Goal: Communication & Community: Answer question/provide support

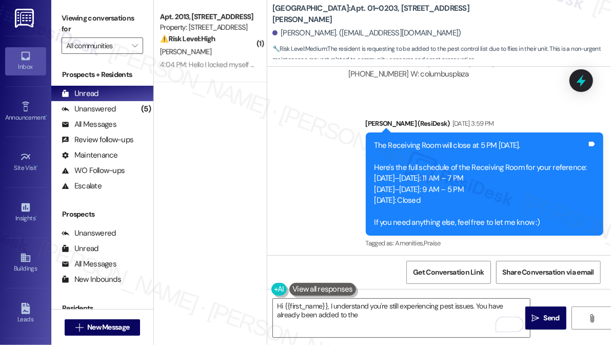
scroll to position [19058, 0]
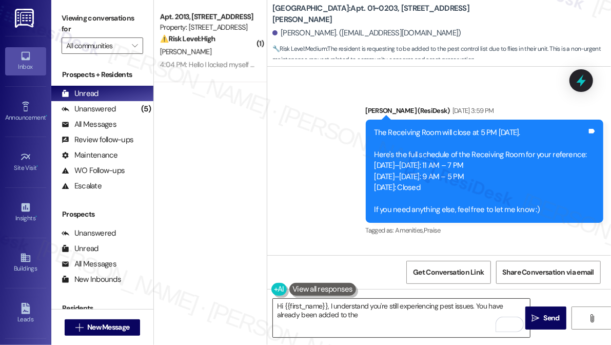
click at [358, 302] on textarea "Hi {{first_name}}, I understand you're still experiencing pest issues. You have…" at bounding box center [401, 318] width 257 height 38
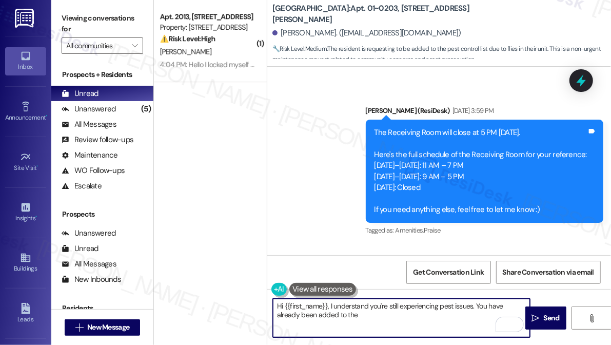
click at [363, 314] on textarea "Hi {{first_name}}, I understand you're still experiencing pest issues. You have…" at bounding box center [401, 318] width 257 height 38
click at [363, 318] on textarea "Hi {{first_name}}, I understand you're still experiencing pest issues. You have…" at bounding box center [401, 318] width 257 height 38
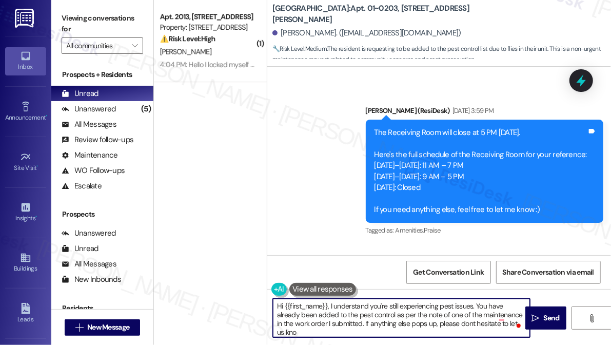
type textarea "Hi {{first_name}}, I understand you're still experiencing pest issues. You have…"
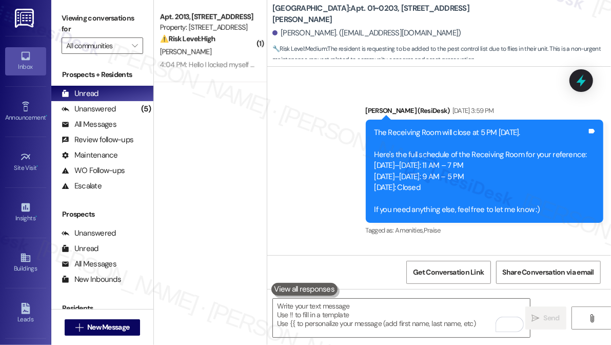
click at [111, 9] on div "Viewing conversations for All communities " at bounding box center [102, 32] width 102 height 64
click at [126, 18] on label "Viewing conversations for" at bounding box center [103, 23] width 82 height 27
click at [133, 23] on label "Viewing conversations for" at bounding box center [103, 23] width 82 height 27
click at [134, 11] on label "Viewing conversations for" at bounding box center [103, 23] width 82 height 27
click at [118, 7] on div "Viewing conversations for All communities " at bounding box center [102, 32] width 102 height 64
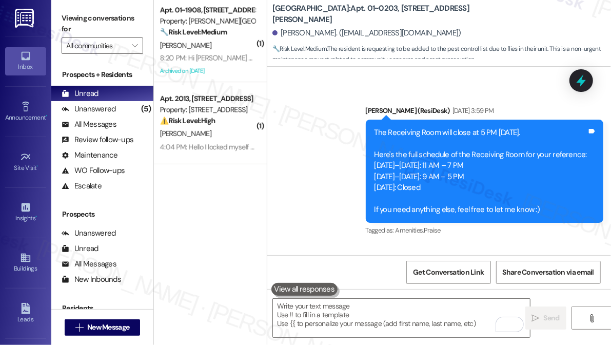
click at [135, 20] on label "Viewing conversations for" at bounding box center [103, 23] width 82 height 27
click at [333, 305] on textarea "To enrich screen reader interactions, please activate Accessibility in Grammarl…" at bounding box center [401, 318] width 257 height 38
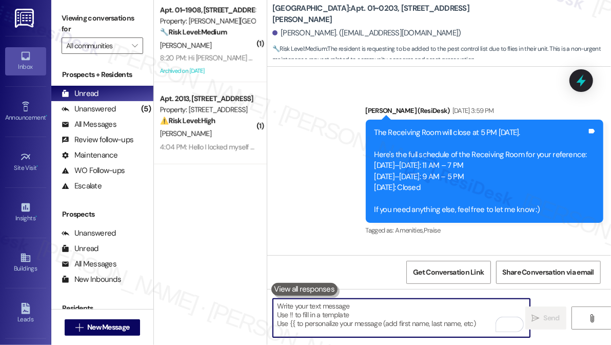
paste textarea "Hi {{first_name}}, I understand you’re still experiencing pest issues. I checke…"
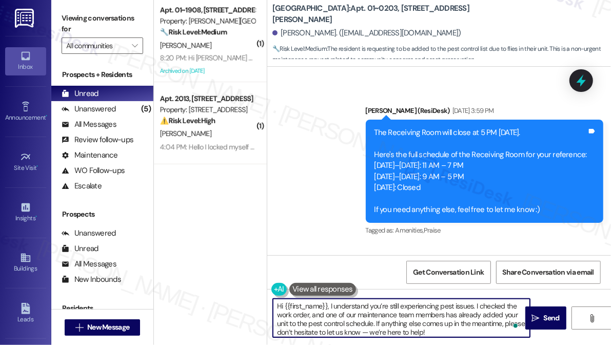
type textarea "Hi {{first_name}}, I understand you’re still experiencing pest issues. I checke…"
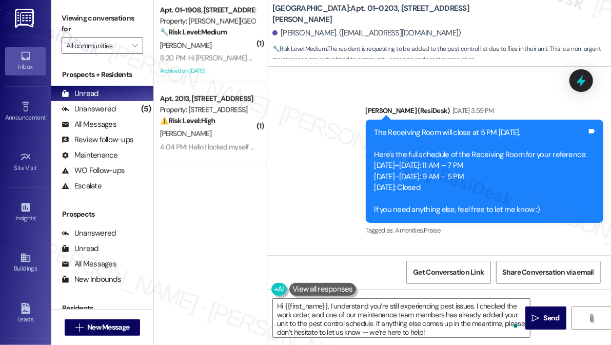
click at [358, 309] on textarea "Hi {{first_name}}, I understand you’re still experiencing pest issues. I checke…" at bounding box center [401, 318] width 257 height 38
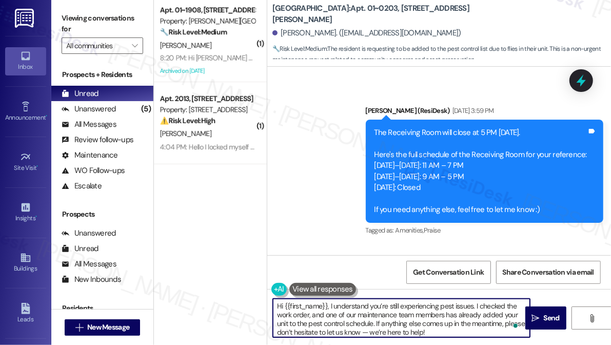
click at [358, 309] on textarea "Hi {{first_name}}, I understand you’re still experiencing pest issues. I checke…" at bounding box center [401, 318] width 257 height 38
click at [438, 319] on textarea "Hi {{first_name}}, I understand you’re still experiencing pest issues. I checke…" at bounding box center [401, 318] width 257 height 38
click at [345, 331] on textarea "Hi {{first_name}}, I understand you’re still experiencing pest issues. I checke…" at bounding box center [401, 318] width 257 height 38
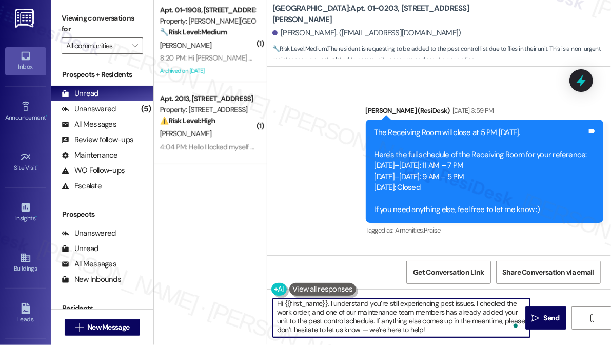
click at [345, 331] on textarea "Hi {{first_name}}, I understand you’re still experiencing pest issues. I checke…" at bounding box center [401, 318] width 257 height 38
click at [432, 324] on textarea "Hi {{first_name}}, I understand you’re still experiencing pest issues. I checke…" at bounding box center [401, 318] width 257 height 38
click at [464, 331] on textarea "Hi {{first_name}}, I understand you’re still experiencing pest issues. I checke…" at bounding box center [401, 318] width 257 height 38
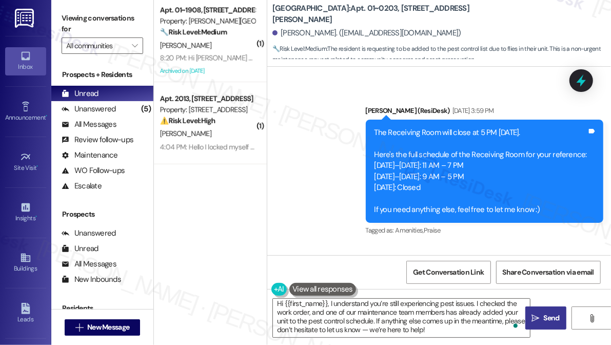
click at [546, 312] on button " Send" at bounding box center [546, 317] width 41 height 23
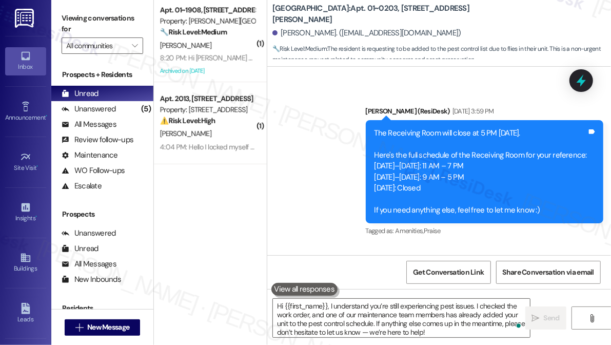
scroll to position [19162, 0]
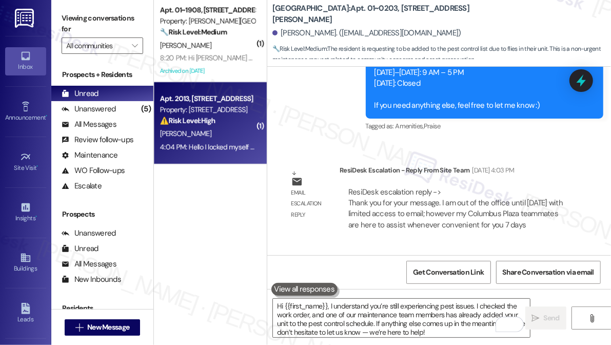
click at [210, 141] on div "4:04 PM: Hello I locked myself out of my apartment are you able to help me get …" at bounding box center [207, 147] width 97 height 13
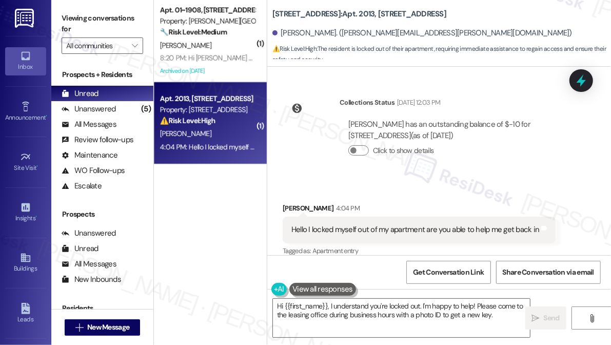
scroll to position [376, 0]
click at [381, 322] on textarea "Hi {{first_name}}, I understand you're locked out. I'm happy to help! Please co…" at bounding box center [401, 318] width 257 height 38
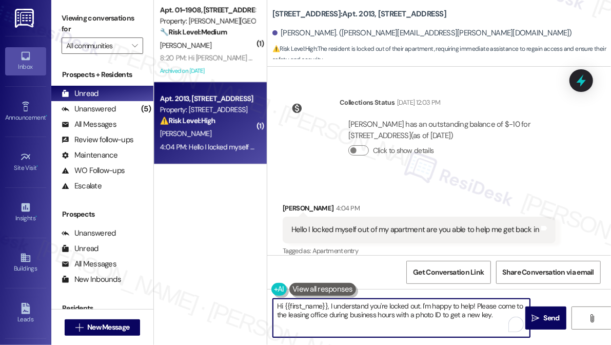
click at [381, 322] on textarea "Hi {{first_name}}, I understand you're locked out. I'm happy to help! Please co…" at bounding box center [401, 318] width 257 height 38
click at [486, 318] on textarea "Hi {{first_name}}, I understand you're locked out. I'm happy to help! Please co…" at bounding box center [401, 318] width 257 height 38
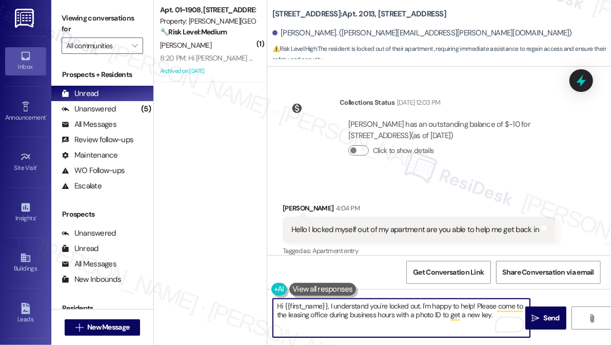
drag, startPoint x: 502, startPoint y: 316, endPoint x: 332, endPoint y: 309, distance: 170.5
click at [332, 309] on textarea "Hi {{first_name}}, I understand you're locked out. I'm happy to help! Please co…" at bounding box center [401, 318] width 257 height 38
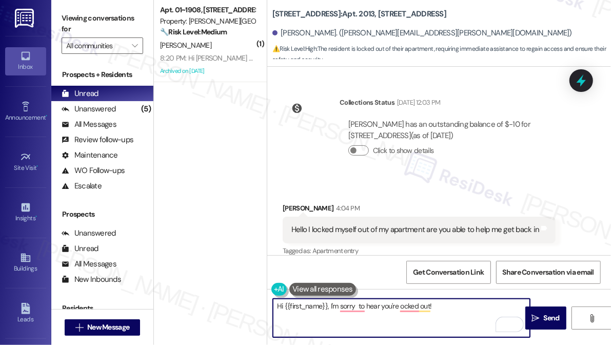
click at [399, 307] on textarea "Hi {{first_name}}, I'm sorry to hear you're ocked out!" at bounding box center [401, 318] width 257 height 38
click at [401, 306] on textarea "Hi {{first_name}}, I'm sorry to hear you're ocked out!" at bounding box center [401, 318] width 257 height 38
click at [453, 300] on textarea "Hi {{first_name}}, I'm sorry to hear you're locked out!" at bounding box center [401, 318] width 257 height 38
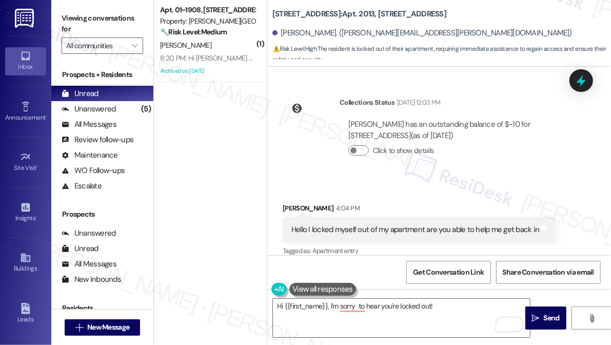
click at [439, 224] on div "Hello I locked myself out of my apartment are you able to help me get back in" at bounding box center [416, 229] width 248 height 11
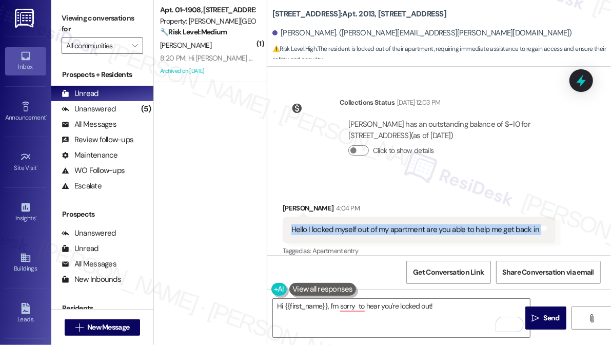
click at [439, 224] on div "Hello I locked myself out of my apartment are you able to help me get back in" at bounding box center [416, 229] width 248 height 11
copy div "Hello I locked myself out of my apartment are you able to help me get back in T…"
click at [391, 339] on div "Hi {{first_name}}, I'm sorry to hear you're locked out!  Send " at bounding box center [439, 327] width 344 height 77
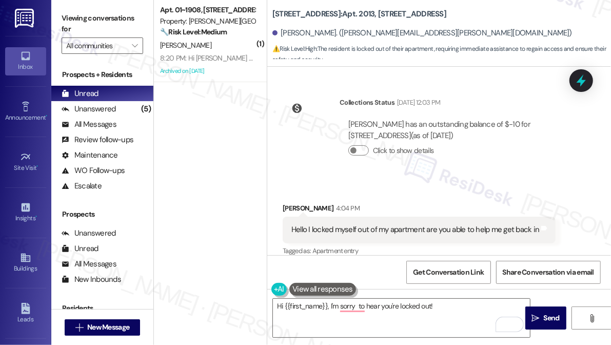
click at [68, 13] on label "Viewing conversations for" at bounding box center [103, 23] width 82 height 27
click at [105, 15] on label "Viewing conversations for" at bounding box center [103, 23] width 82 height 27
click at [322, 316] on textarea "Hi {{first_name}}, I'm sorry to hear you're locked out!" at bounding box center [401, 318] width 257 height 38
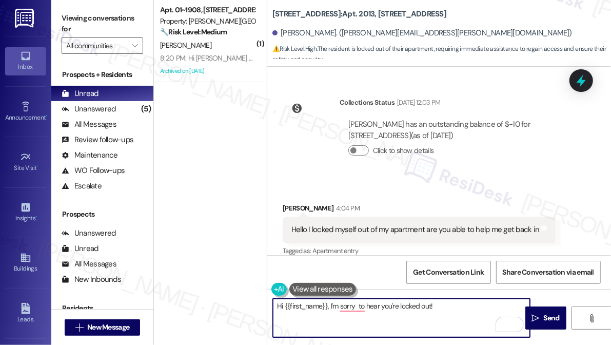
click at [322, 316] on textarea "Hi {{first_name}}, I'm sorry to hear you're locked out!" at bounding box center [401, 318] width 257 height 38
paste textarea "just wanted to check in — were you able to get back into your apartment since y…"
click at [332, 307] on textarea "Hi {{first_name}}, I just wanted to check in — were you able to get back into y…" at bounding box center [401, 318] width 257 height 38
click at [455, 314] on textarea "Hi {{first_name}}, I just wanted to check in — were you able to get back into y…" at bounding box center [401, 318] width 257 height 38
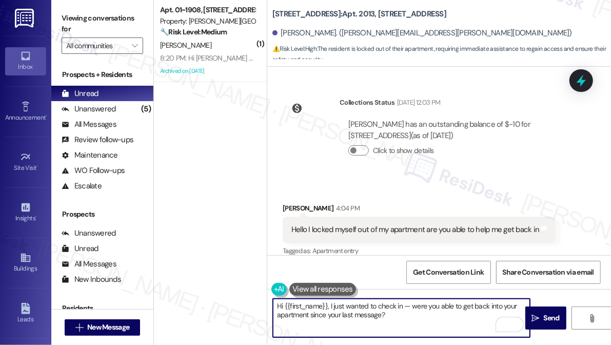
click at [332, 305] on textarea "Hi {{first_name}}, I just wanted to check in — were you able to get back into y…" at bounding box center [401, 318] width 257 height 38
click at [477, 317] on textarea "Hi {{first_name}}, I'm sorry you were locked out. I just wanted to check in — w…" at bounding box center [401, 318] width 257 height 38
type textarea "Hi {{first_name}}, I'm sorry you were locked out. I just wanted to check in — w…"
click at [566, 317] on button " Send" at bounding box center [546, 317] width 41 height 23
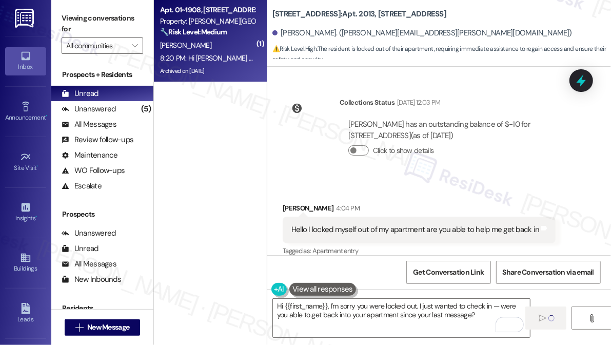
click at [237, 46] on div "[PERSON_NAME]" at bounding box center [207, 45] width 97 height 13
type textarea "Hi {{first_name}}, I understand you're locked out. I'm happy to help! Please co…"
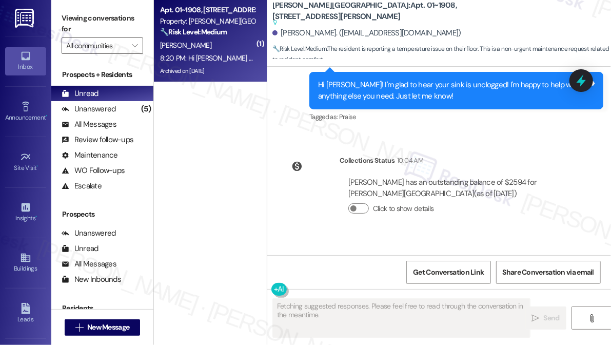
scroll to position [10978, 0]
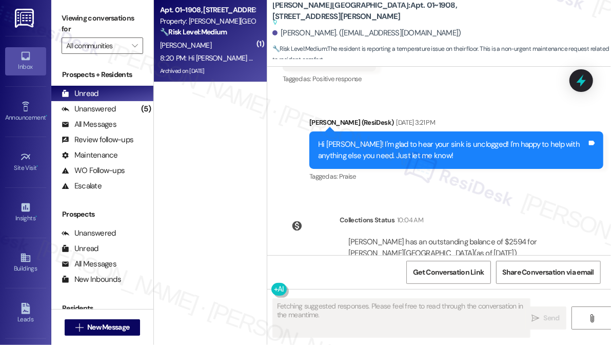
click at [368, 342] on div "Hi [PERSON_NAME] the 19th floor seems to be very cold!" at bounding box center [384, 347] width 184 height 11
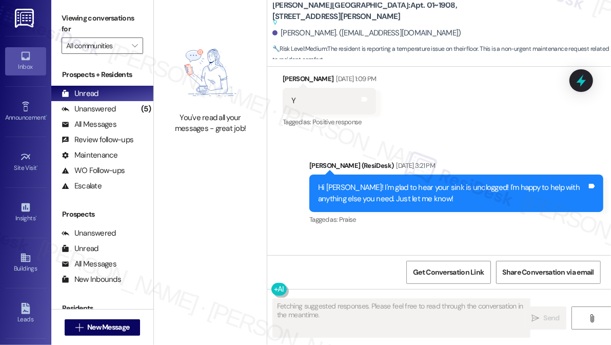
scroll to position [10885, 0]
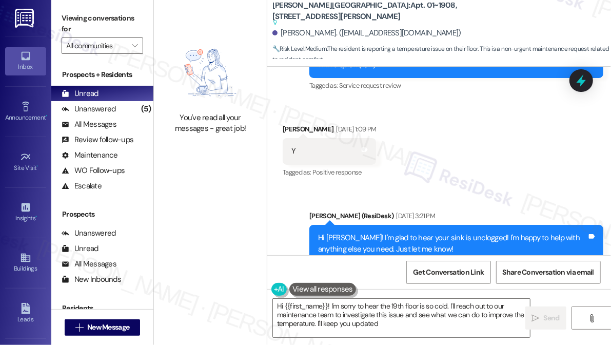
type textarea "Hi {{first_name}}! I'm sorry to hear the 19th floor is so cold. I'll reach out …"
